Goal: Find specific page/section: Find specific page/section

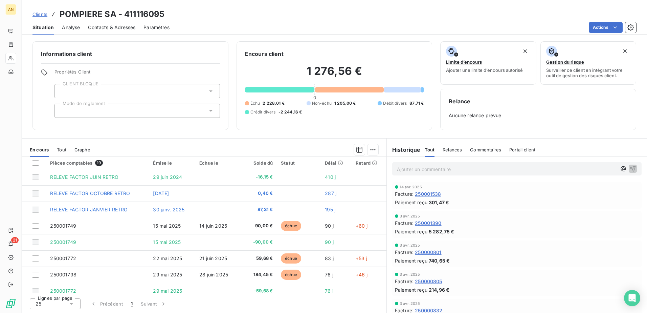
scroll to position [185, 0]
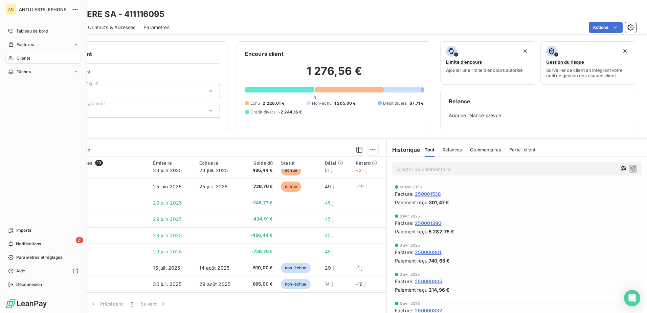
click at [15, 58] on div "Clients" at bounding box center [42, 58] width 75 height 11
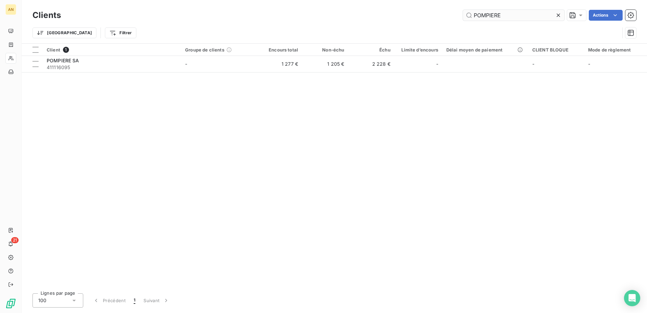
click at [512, 15] on input "POMPIERE" at bounding box center [514, 15] width 102 height 11
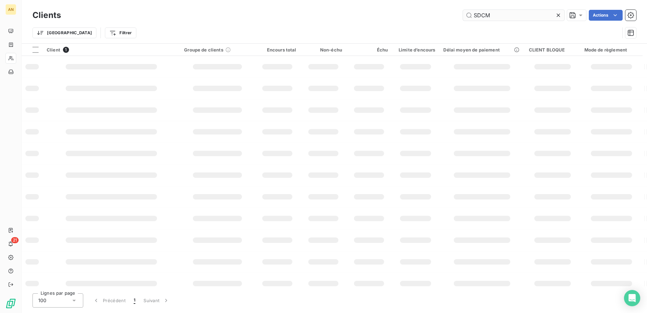
type input "SDCM"
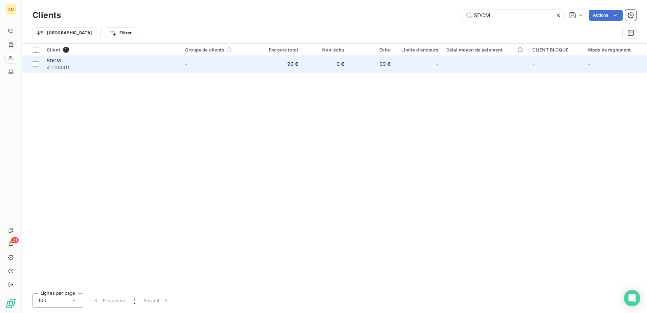
click at [284, 64] on td "99 €" at bounding box center [279, 64] width 46 height 16
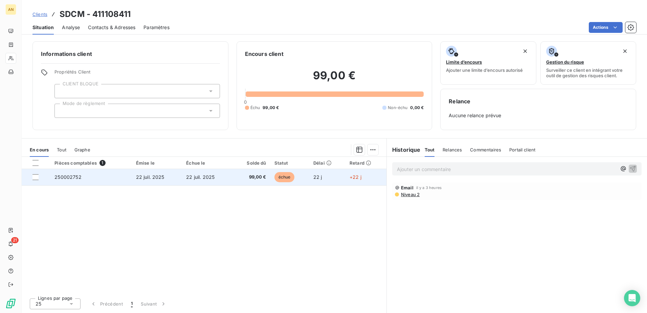
click at [260, 174] on span "99,00 €" at bounding box center [252, 177] width 30 height 7
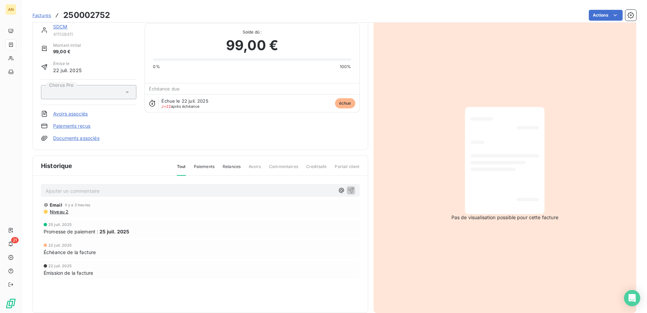
scroll to position [23, 0]
